Goal: Transaction & Acquisition: Purchase product/service

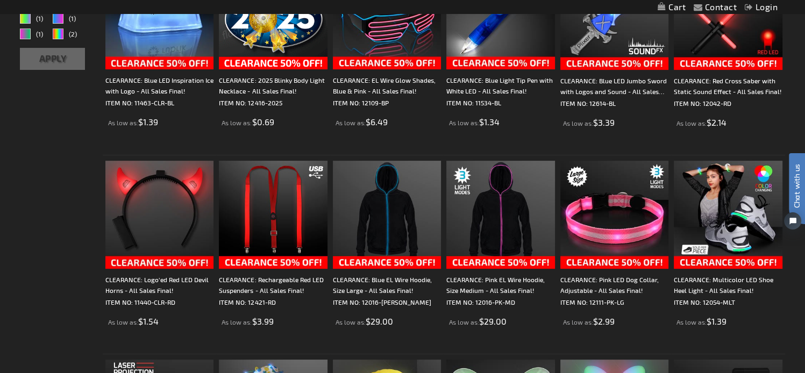
scroll to position [448, 0]
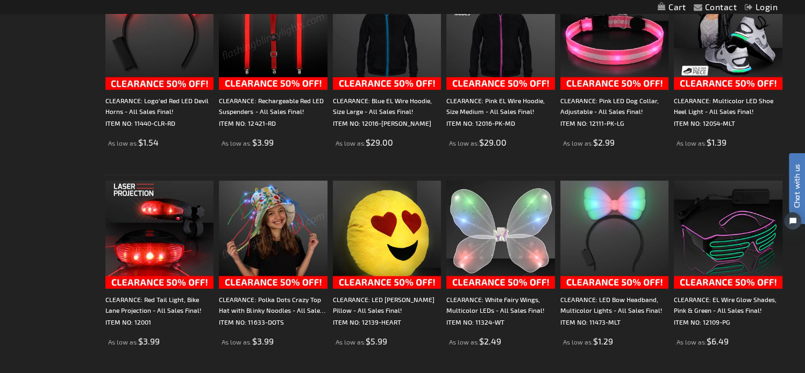
click at [277, 213] on img at bounding box center [273, 235] width 108 height 108
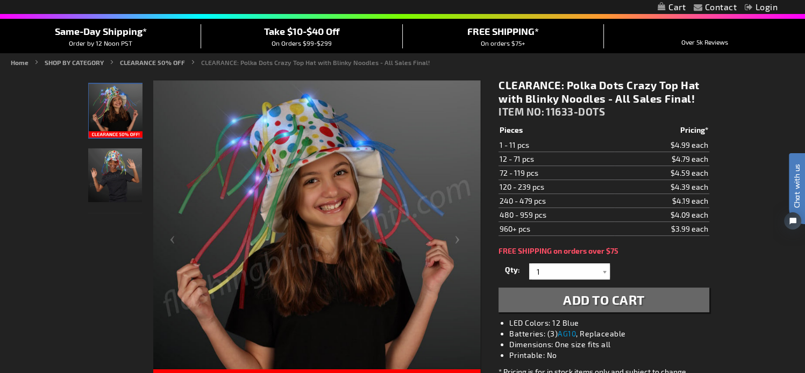
click at [108, 166] on img "Boy wearing Polka Dots Crazy Top Hat with Blinky Noodles" at bounding box center [115, 175] width 54 height 54
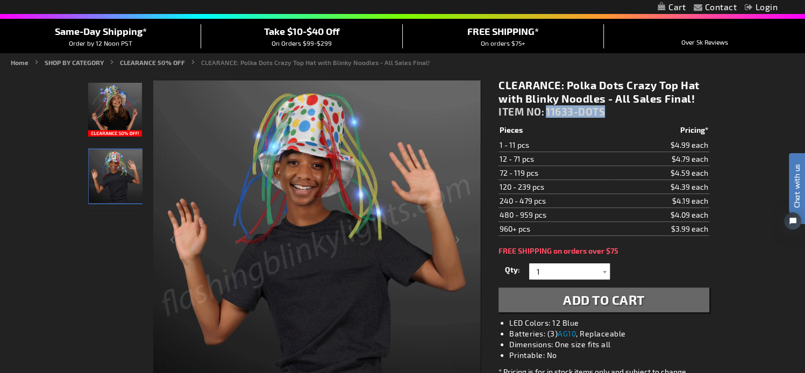
drag, startPoint x: 608, startPoint y: 112, endPoint x: 547, endPoint y: 113, distance: 60.2
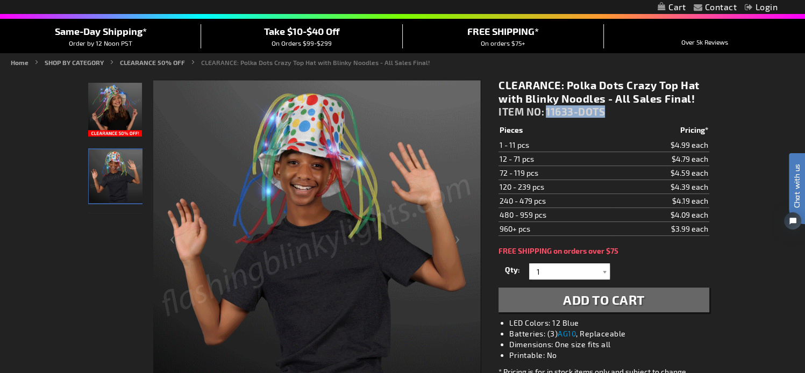
click at [547, 113] on div "CLEARANCE: Polka Dots Crazy Top Hat with Blinky Noodles - All Sales Final! ITEM…" at bounding box center [603, 101] width 210 height 45
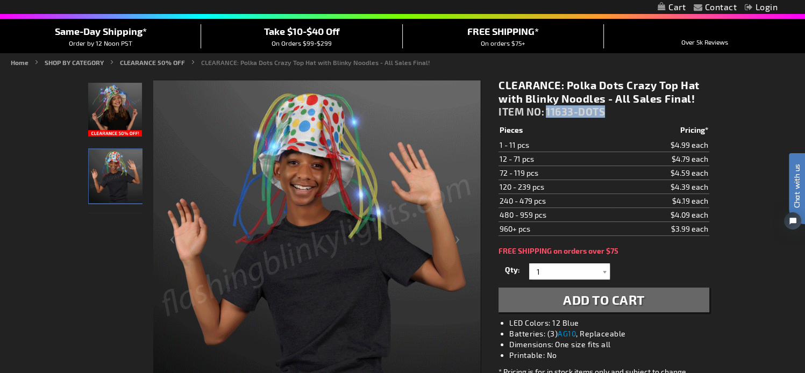
copy span "11633-DOTS"
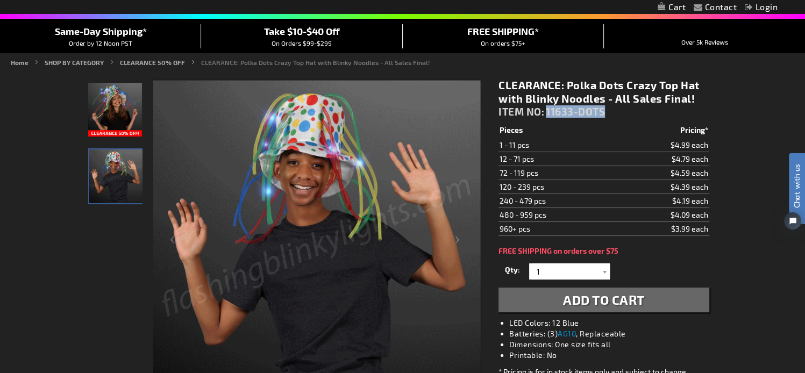
copy span "11633-DOTS"
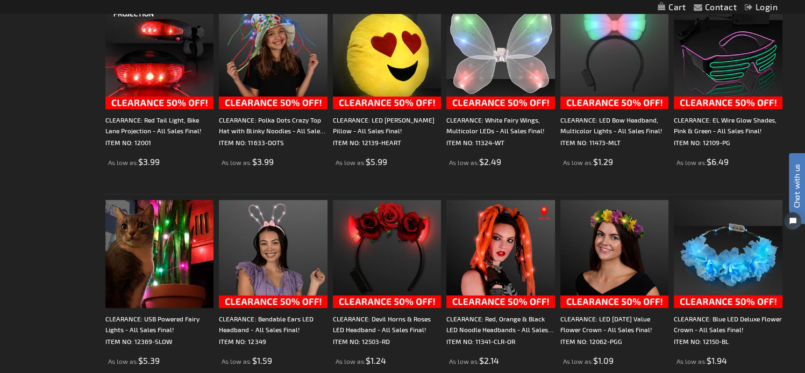
scroll to position [717, 0]
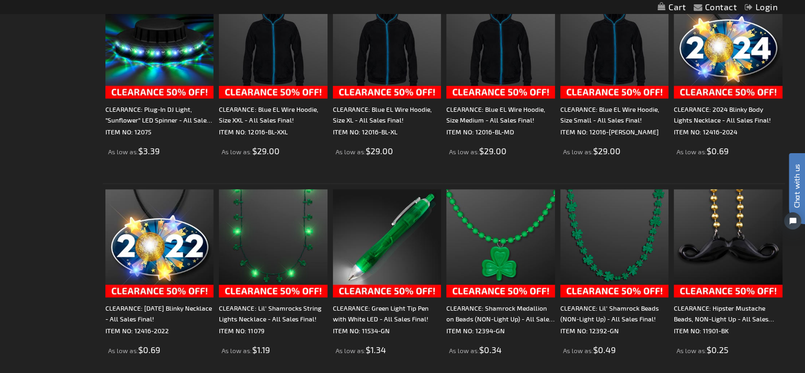
scroll to position [1254, 0]
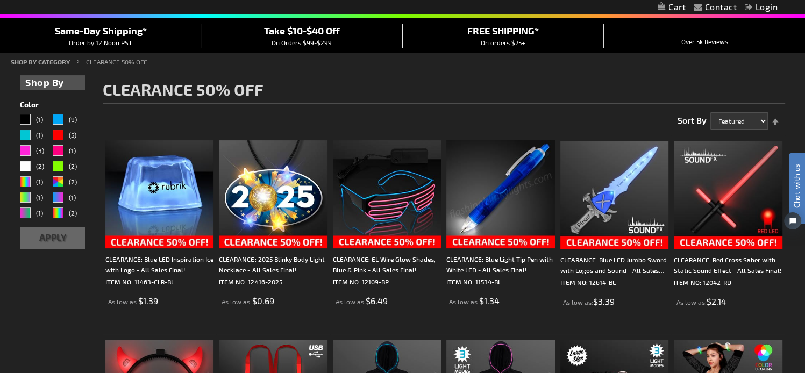
scroll to position [179, 0]
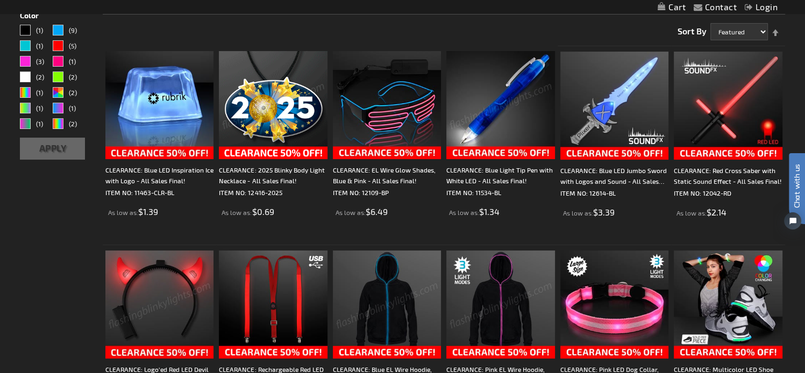
click at [379, 100] on img at bounding box center [387, 105] width 108 height 108
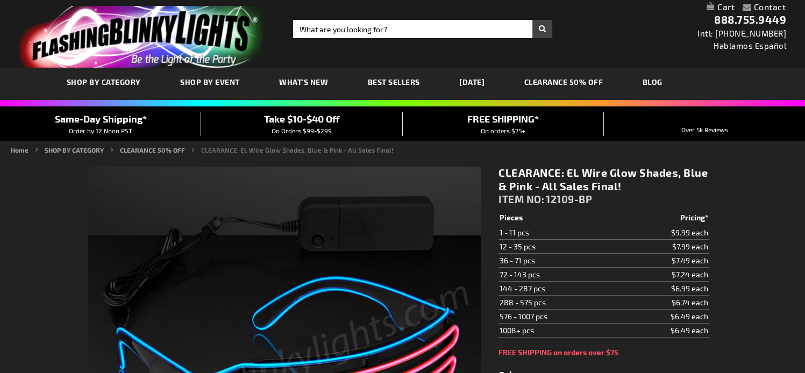
type input "5672"
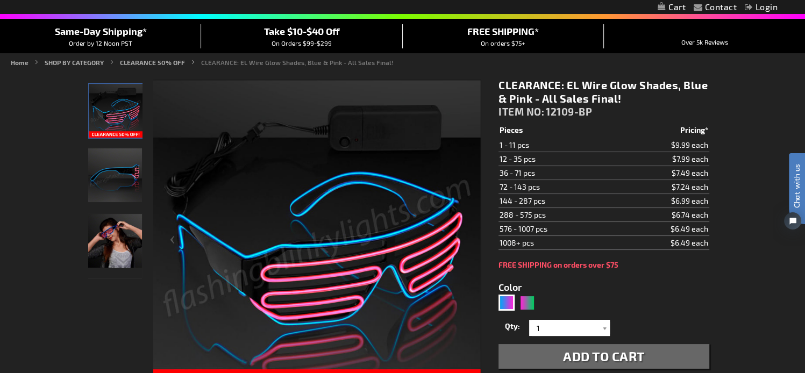
click at [112, 241] on img "Girl wearing EL Wire Blue & Pink Party Shades" at bounding box center [115, 241] width 54 height 54
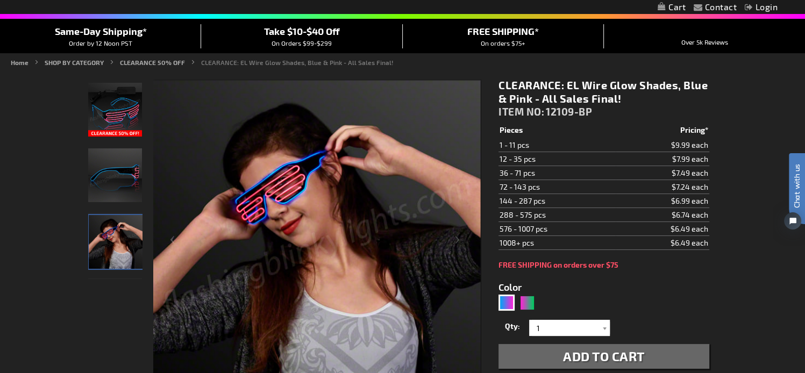
click at [120, 113] on img "EL Wire Blue & Pink Party Shades" at bounding box center [115, 110] width 54 height 54
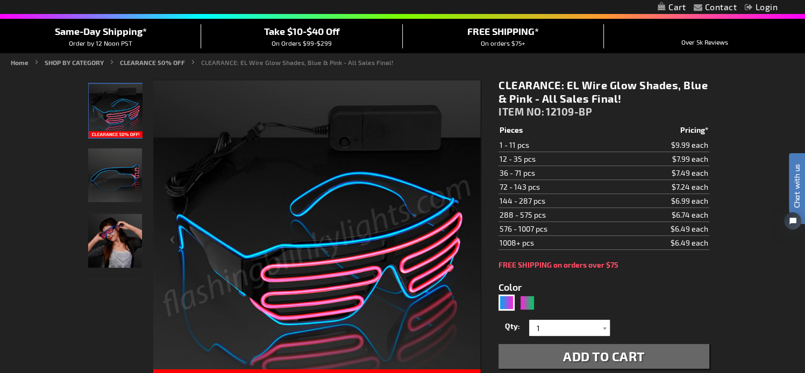
click at [111, 250] on img "Girl wearing EL Wire Blue & Pink Party Shades" at bounding box center [115, 241] width 54 height 54
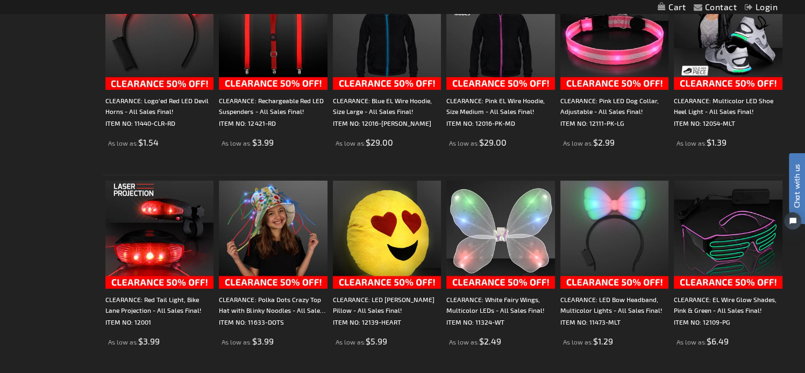
scroll to position [538, 0]
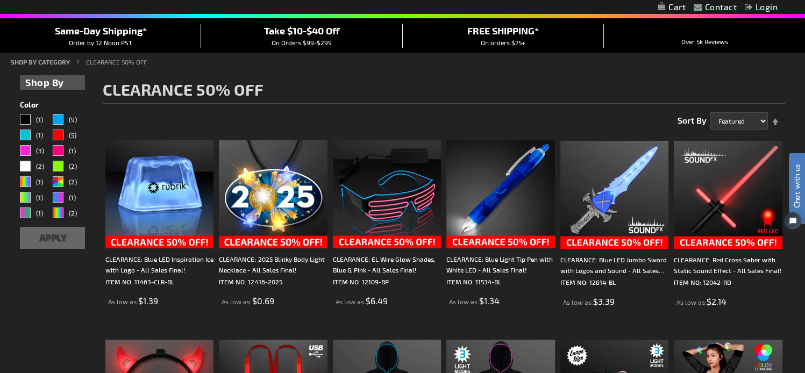
scroll to position [0, 0]
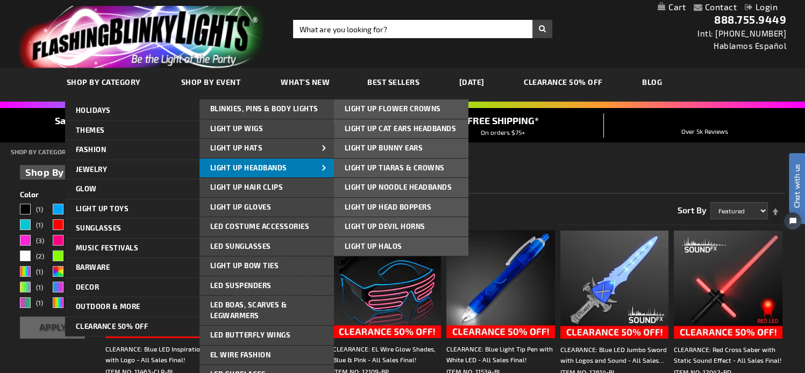
click at [257, 167] on span "Light Up Headbands" at bounding box center [248, 167] width 77 height 9
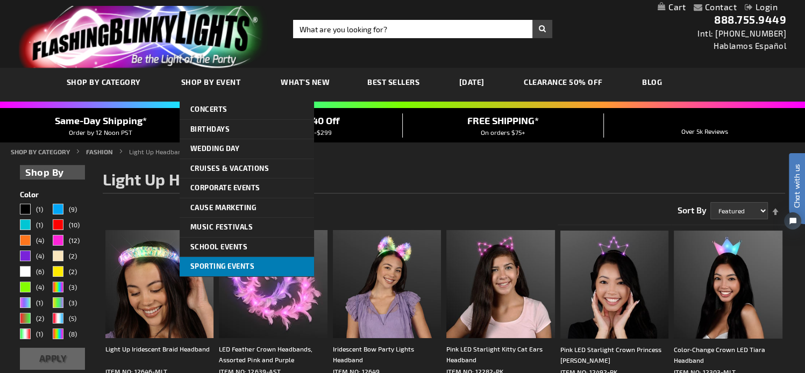
click at [211, 266] on span "Sporting Events" at bounding box center [222, 266] width 65 height 9
